Goal: Navigation & Orientation: Find specific page/section

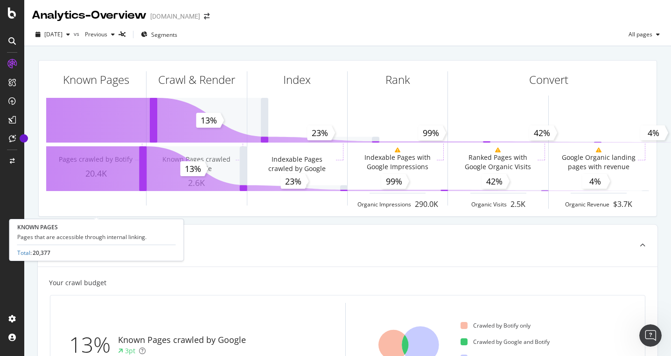
scroll to position [1, 0]
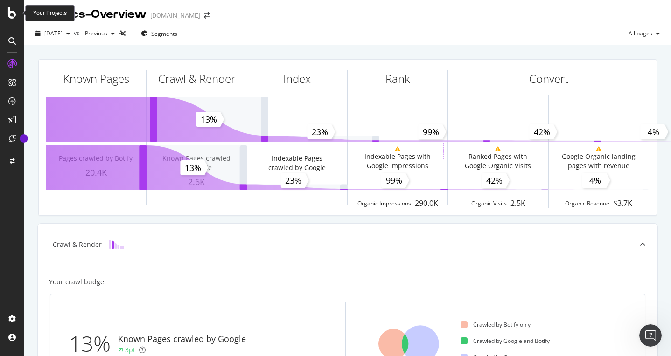
click at [8, 15] on icon at bounding box center [12, 12] width 8 height 11
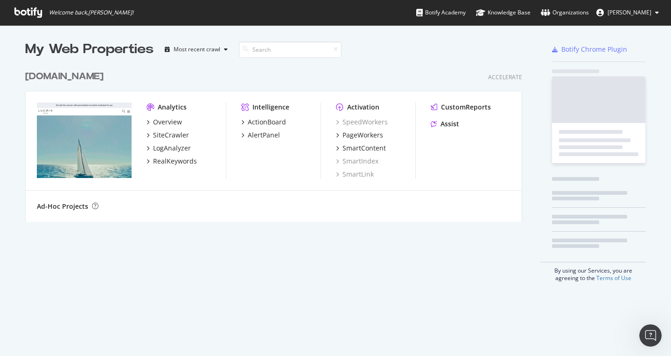
scroll to position [163, 504]
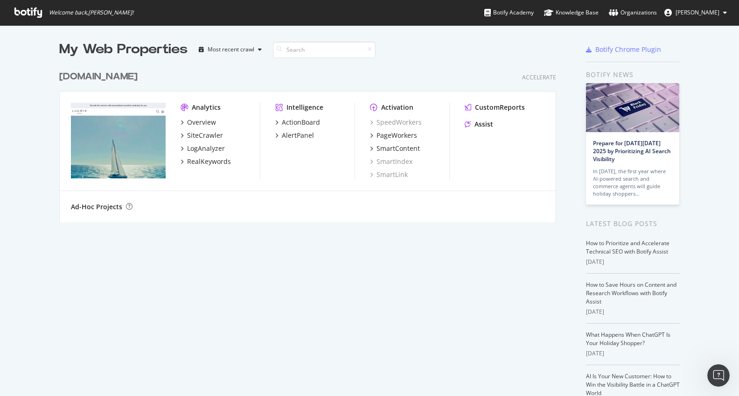
scroll to position [396, 739]
